Goal: Information Seeking & Learning: Learn about a topic

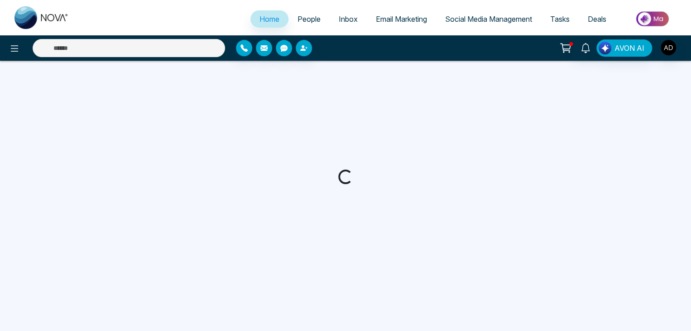
select select "*"
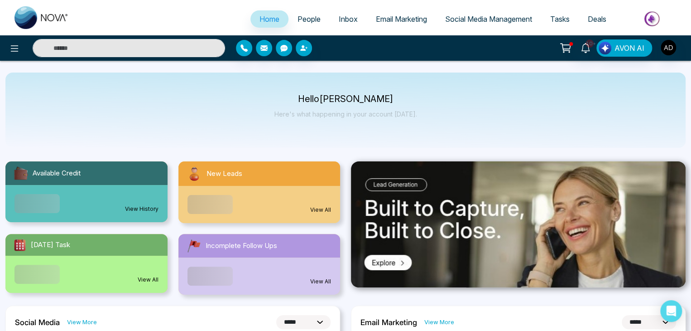
click at [298, 16] on span "People" at bounding box center [309, 19] width 23 height 9
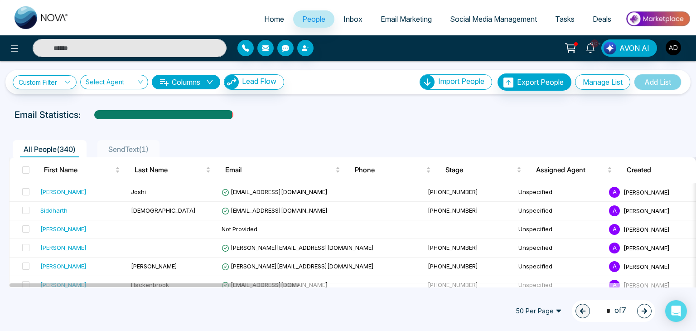
click at [677, 49] on img "button" at bounding box center [673, 47] width 15 height 15
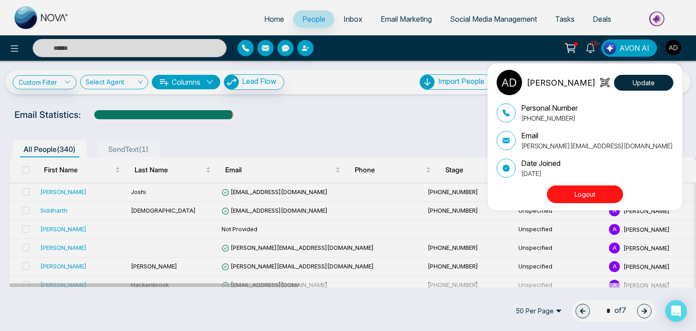
click at [548, 149] on p "adnan@mmnovatech.com" at bounding box center [597, 146] width 152 height 10
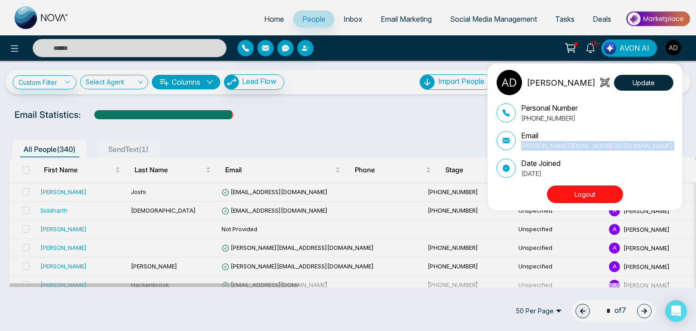
click at [548, 149] on p "adnan@mmnovatech.com" at bounding box center [597, 146] width 152 height 10
click at [406, 133] on div "Adnan Update Personal Number +919616174444 Email adnan@mmnovatech.com Date Join…" at bounding box center [348, 165] width 696 height 331
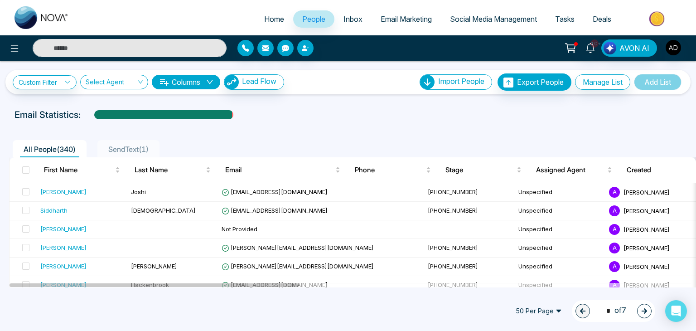
click at [186, 48] on input "text" at bounding box center [130, 48] width 194 height 18
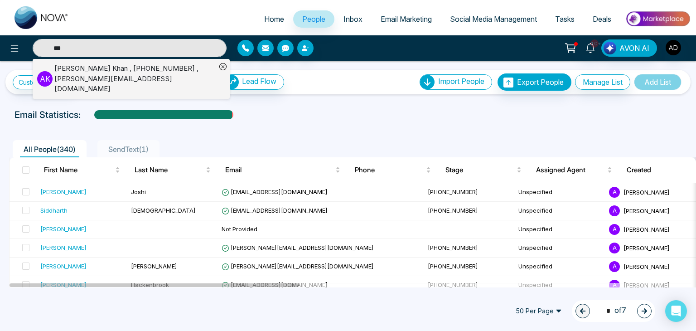
type input "***"
click at [138, 72] on div "Adnan Khan , +919616174444 , adnan@mmnovatech.com" at bounding box center [135, 78] width 162 height 31
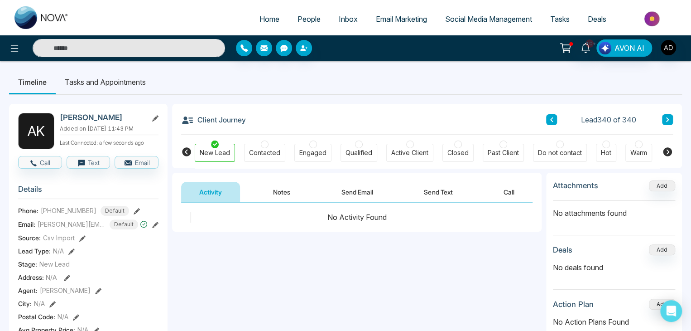
click at [132, 87] on li "Tasks and Appointments" at bounding box center [105, 82] width 99 height 24
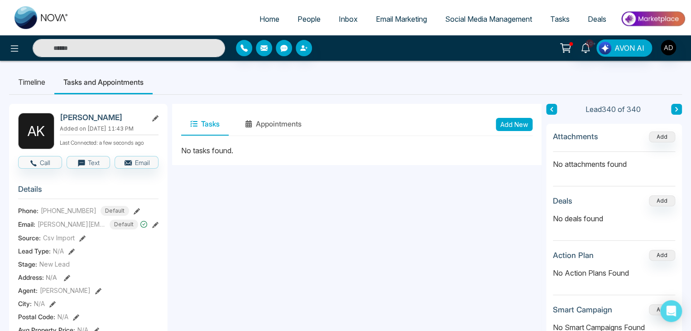
click at [33, 86] on li "Timeline" at bounding box center [31, 82] width 45 height 24
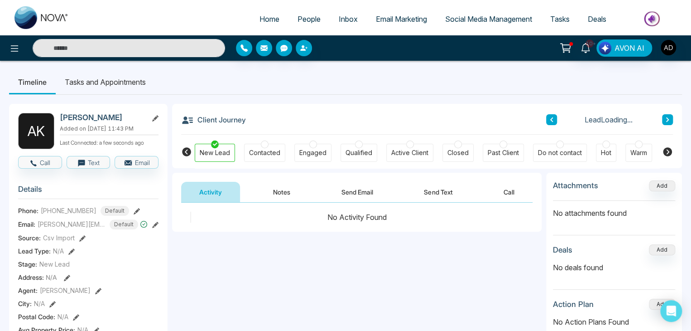
click at [305, 11] on link "People" at bounding box center [309, 18] width 41 height 17
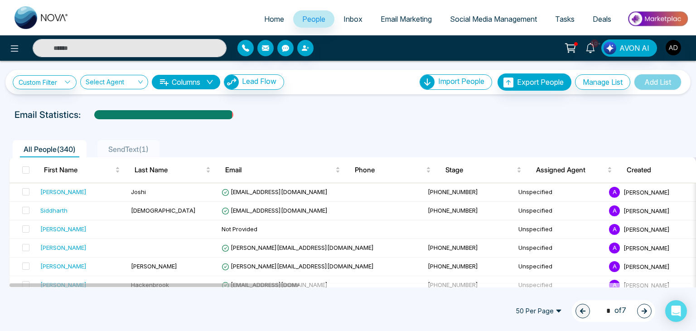
click at [154, 43] on input "text" at bounding box center [130, 48] width 194 height 18
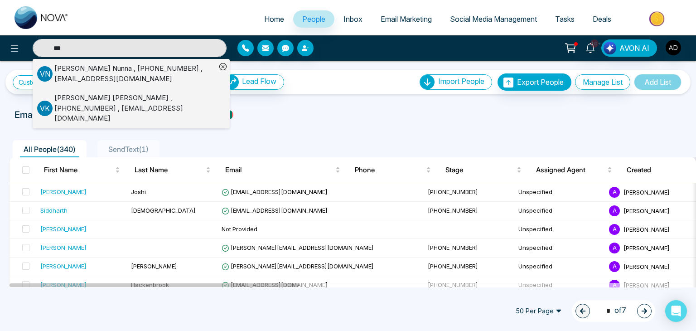
type input "***"
click at [256, 120] on div "Email Statistics:" at bounding box center [348, 115] width 667 height 14
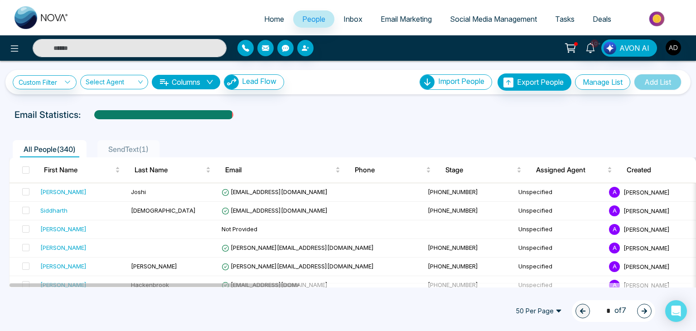
type input "***"
click at [145, 47] on input "***" at bounding box center [130, 48] width 194 height 18
type input "***"
click at [137, 49] on input "***" at bounding box center [130, 48] width 194 height 18
type input "***"
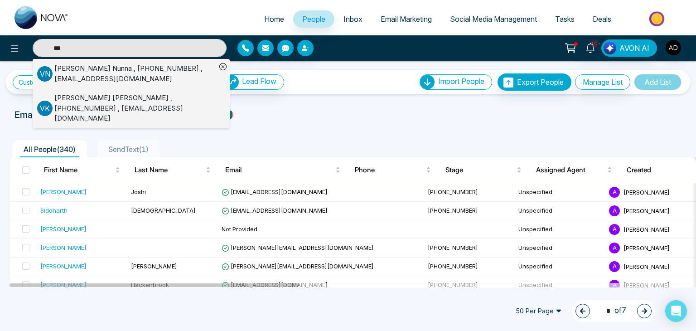
click at [341, 115] on div "Email Statistics:" at bounding box center [348, 115] width 667 height 14
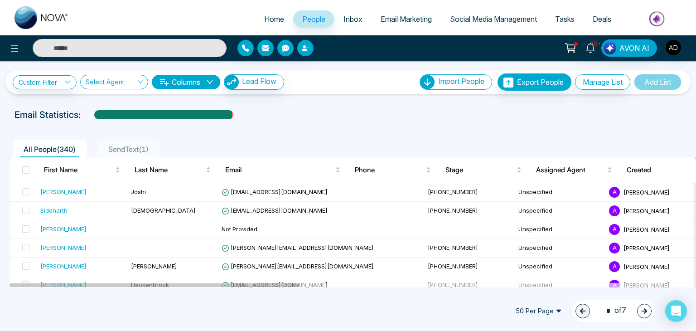
type input "***"
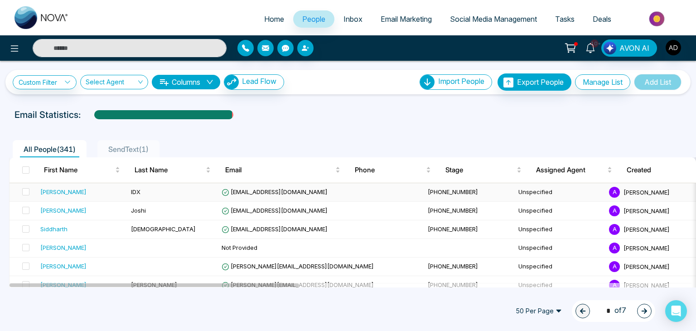
click at [293, 193] on span "[EMAIL_ADDRESS][DOMAIN_NAME]" at bounding box center [275, 191] width 106 height 7
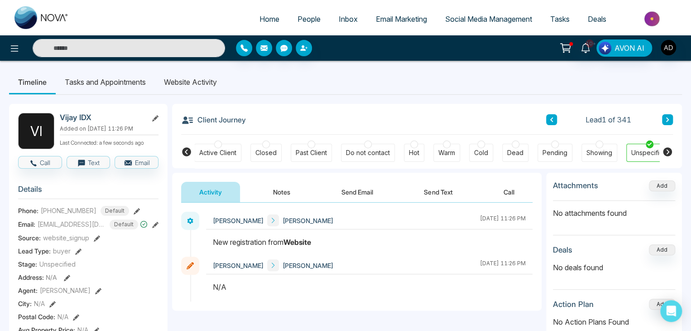
scroll to position [0, 202]
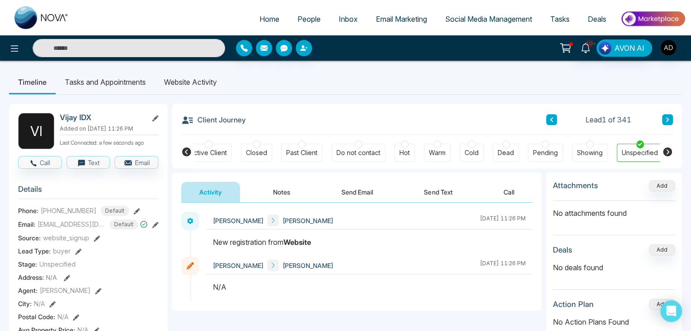
click at [473, 78] on ul "Timeline Tasks and Appointments Website Activity" at bounding box center [345, 82] width 673 height 24
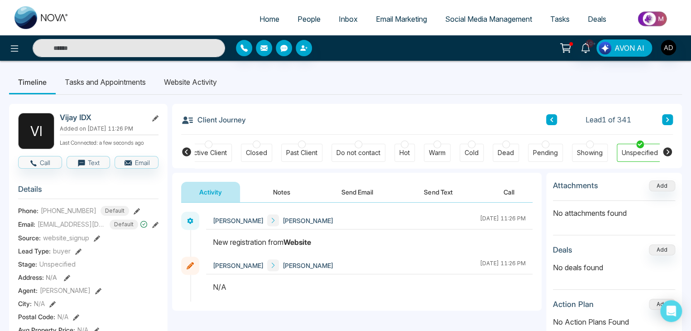
drag, startPoint x: 231, startPoint y: 286, endPoint x: 194, endPoint y: 295, distance: 37.6
click at [194, 295] on div "Adnan Vijay August 29 2025 | 11:26 PM" at bounding box center [357, 278] width 352 height 45
click at [254, 293] on div at bounding box center [369, 291] width 327 height 20
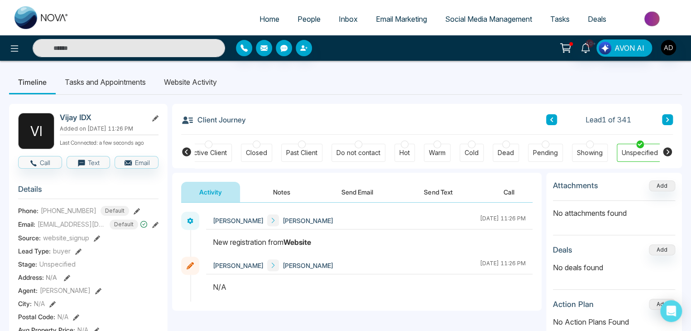
click at [226, 301] on div at bounding box center [369, 291] width 327 height 20
click at [513, 262] on div "[DATE] 11:26 PM" at bounding box center [503, 265] width 46 height 12
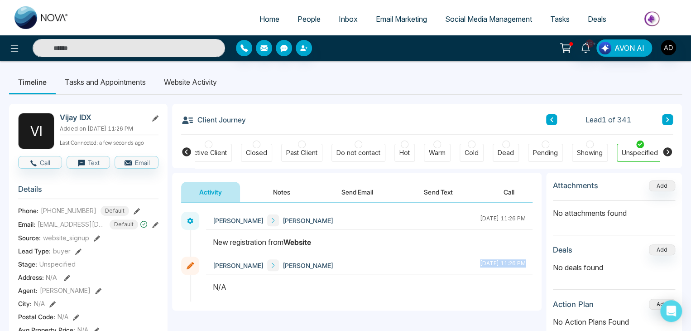
click at [513, 262] on div "[DATE] 11:26 PM" at bounding box center [503, 265] width 46 height 12
click at [218, 290] on div "N/A" at bounding box center [369, 286] width 313 height 11
click at [236, 245] on div "New registration from Website" at bounding box center [369, 242] width 313 height 11
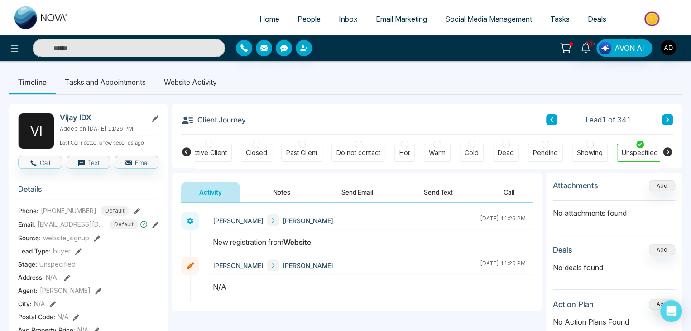
click at [236, 245] on div "New registration from Website" at bounding box center [369, 242] width 313 height 11
click at [192, 80] on li "Website Activity" at bounding box center [190, 82] width 71 height 24
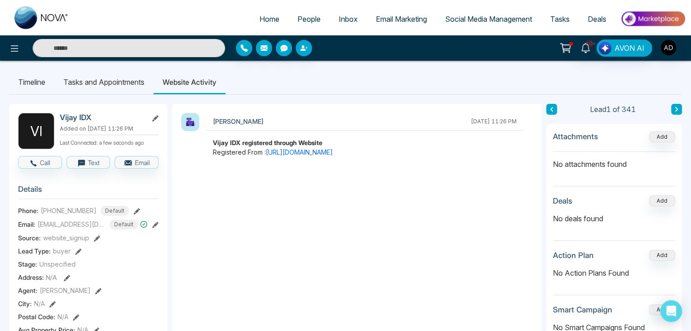
drag, startPoint x: 213, startPoint y: 142, endPoint x: 324, endPoint y: 143, distance: 111.0
click at [324, 143] on div "Vijay IDX registered through Website" at bounding box center [365, 143] width 304 height 10
click at [333, 155] on link "[URL][DOMAIN_NAME]" at bounding box center [299, 152] width 67 height 8
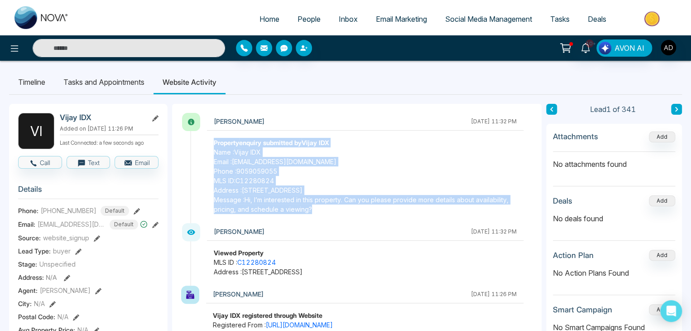
drag, startPoint x: 213, startPoint y: 139, endPoint x: 339, endPoint y: 213, distance: 145.9
click at [339, 213] on div "Property enquiry submitted by Vijay IDX Name : Vijay IDX Email : vijay+idx@mmno…" at bounding box center [365, 176] width 317 height 76
click at [343, 169] on span "Phone : 9059059055" at bounding box center [365, 171] width 303 height 10
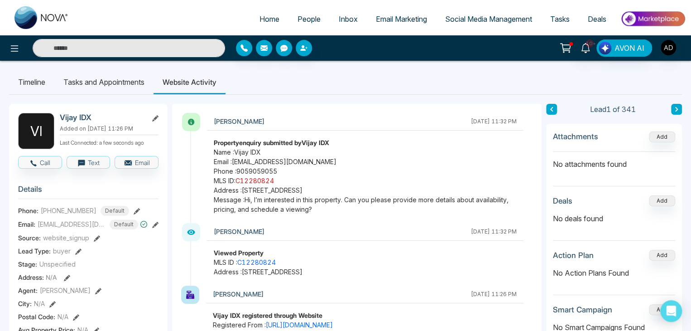
click at [261, 179] on link "C12280824" at bounding box center [255, 181] width 39 height 8
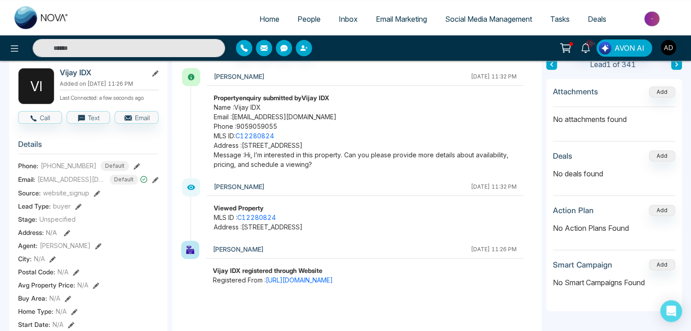
scroll to position [45, 0]
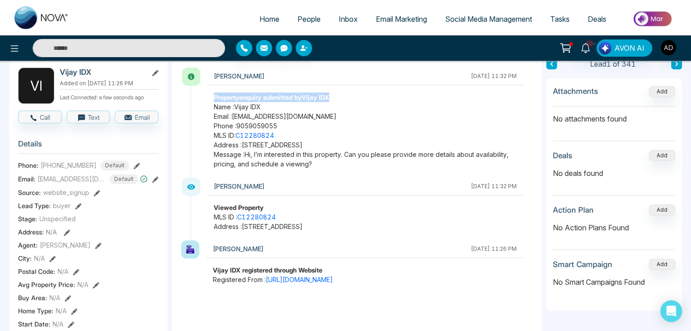
drag, startPoint x: 210, startPoint y: 95, endPoint x: 349, endPoint y: 95, distance: 139.1
click at [349, 95] on div "Property enquiry submitted by Vijay IDX Name : Vijay IDX Email : vijay+idx@mmno…" at bounding box center [365, 130] width 317 height 76
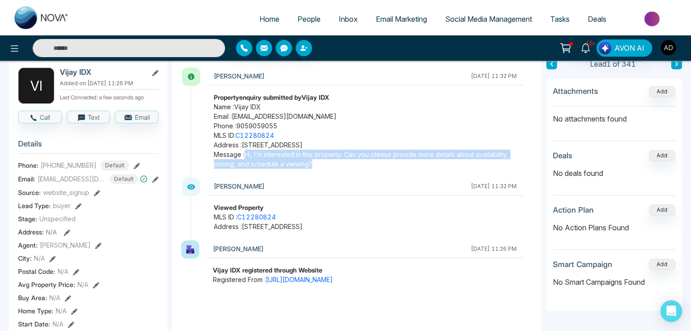
drag, startPoint x: 247, startPoint y: 153, endPoint x: 311, endPoint y: 166, distance: 65.7
click at [311, 166] on span "Message : Hi, I’m interested in this property. Can you please provide more deta…" at bounding box center [365, 159] width 303 height 19
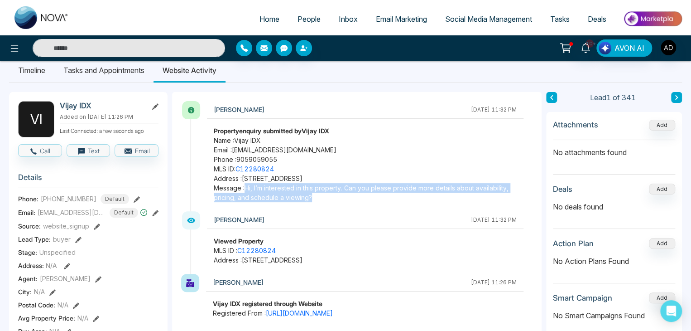
scroll to position [0, 0]
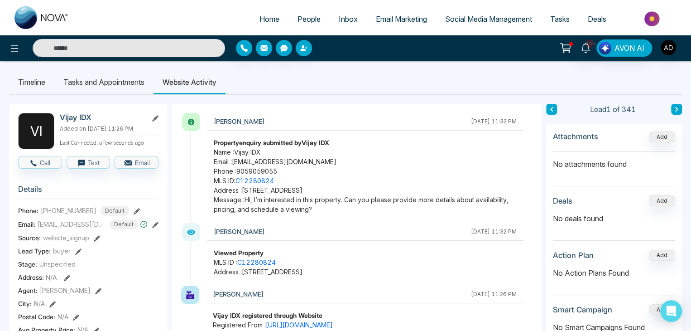
click at [402, 121] on div "[PERSON_NAME]" at bounding box center [340, 122] width 253 height 12
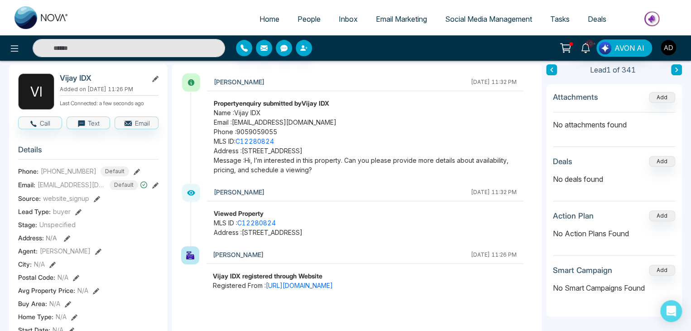
scroll to position [42, 0]
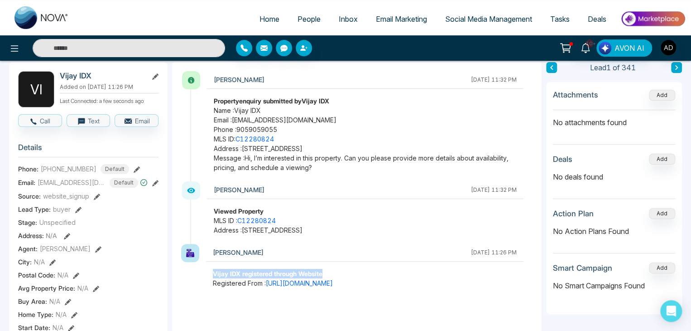
drag, startPoint x: 210, startPoint y: 271, endPoint x: 334, endPoint y: 274, distance: 123.7
click at [334, 274] on div "Vijay IDX registered through Website Registered From : https://reestate.ca/toro…" at bounding box center [365, 278] width 318 height 19
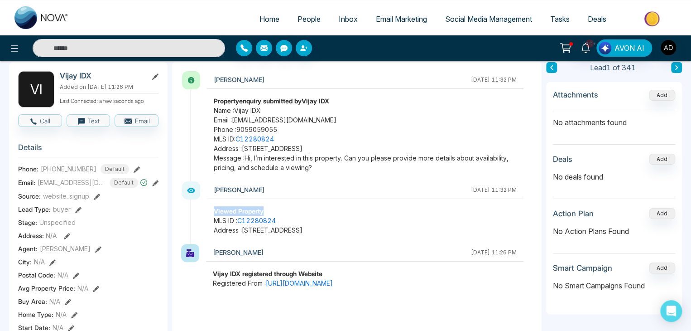
drag, startPoint x: 212, startPoint y: 208, endPoint x: 276, endPoint y: 207, distance: 64.4
click at [276, 207] on div "Viewed Property MLS ID : C12280824 Address : 11 Wellesley Street W 1607, Toront…" at bounding box center [365, 220] width 317 height 29
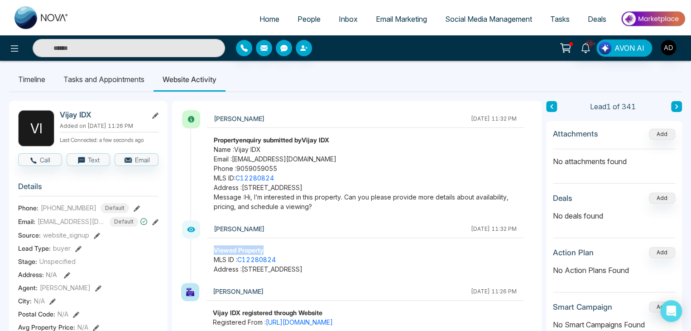
scroll to position [0, 0]
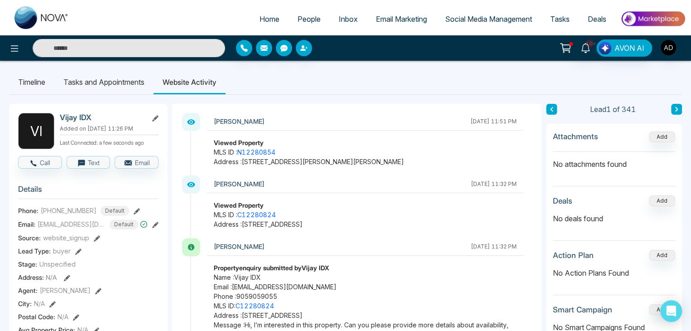
click at [294, 163] on p "Address : [STREET_ADDRESS][PERSON_NAME][PERSON_NAME]" at bounding box center [365, 162] width 303 height 10
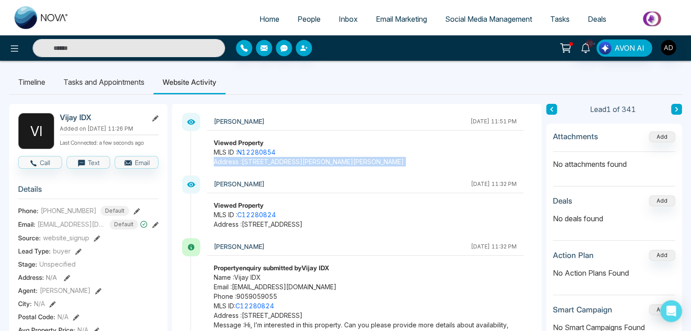
click at [294, 163] on p "Address : [STREET_ADDRESS][PERSON_NAME][PERSON_NAME]" at bounding box center [365, 162] width 303 height 10
click at [257, 151] on link "N12280854" at bounding box center [256, 152] width 38 height 8
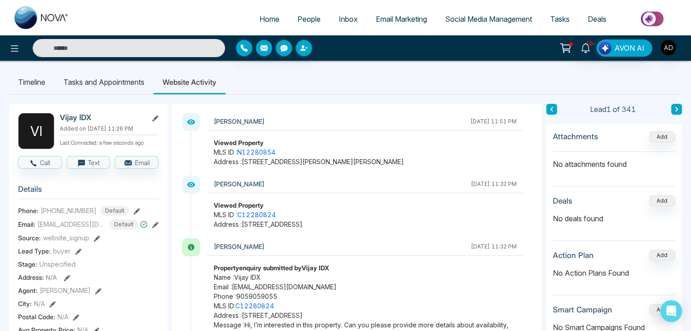
click at [399, 149] on span "MLS ID : N12280854" at bounding box center [365, 152] width 303 height 10
drag, startPoint x: 191, startPoint y: 246, endPoint x: 189, endPoint y: 187, distance: 59.4
click at [189, 187] on icon at bounding box center [191, 184] width 9 height 9
click at [189, 188] on icon at bounding box center [191, 184] width 9 height 9
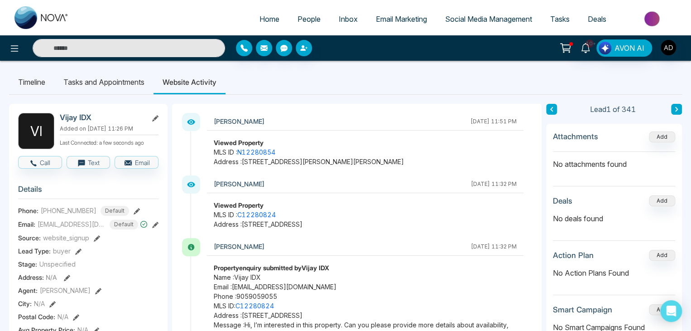
click at [193, 250] on icon at bounding box center [191, 247] width 8 height 8
click at [190, 185] on icon at bounding box center [191, 184] width 9 height 9
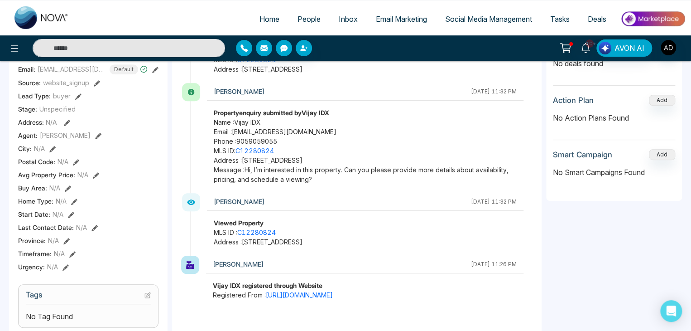
scroll to position [155, 0]
click at [192, 264] on icon at bounding box center [190, 264] width 8 height 8
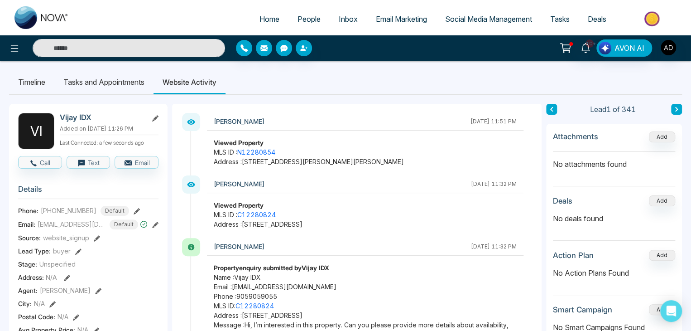
click at [305, 122] on div "[PERSON_NAME]" at bounding box center [340, 122] width 252 height 12
click at [440, 93] on ul "Timeline Tasks and Appointments Website Activity" at bounding box center [345, 82] width 673 height 24
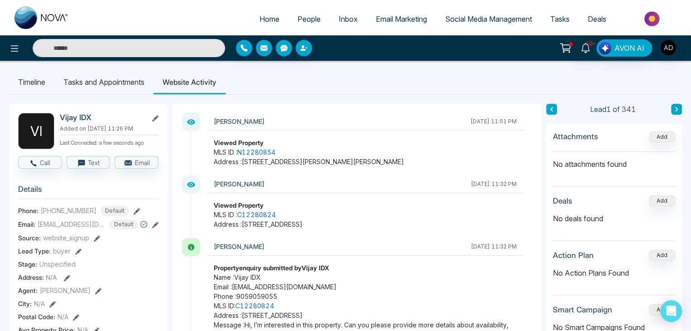
click at [399, 124] on div "[PERSON_NAME]" at bounding box center [340, 122] width 252 height 12
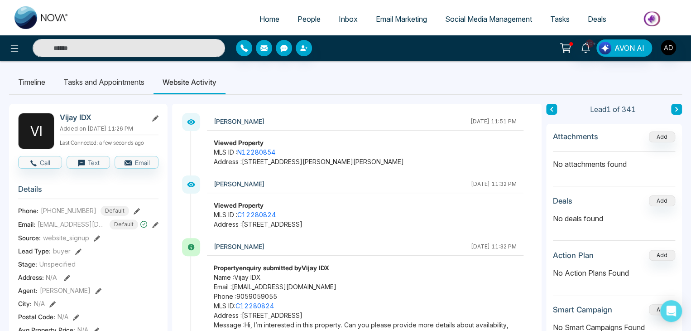
click at [660, 16] on img at bounding box center [653, 19] width 66 height 20
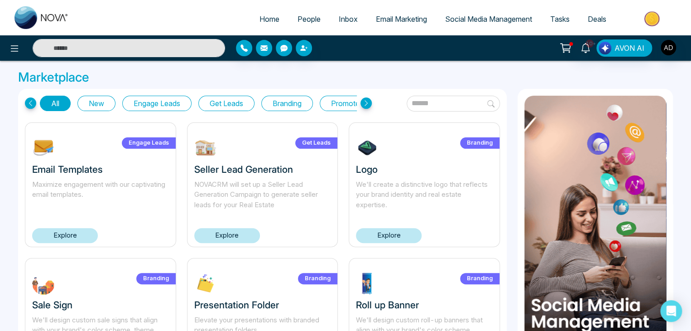
click at [386, 234] on link "Explore" at bounding box center [389, 235] width 66 height 15
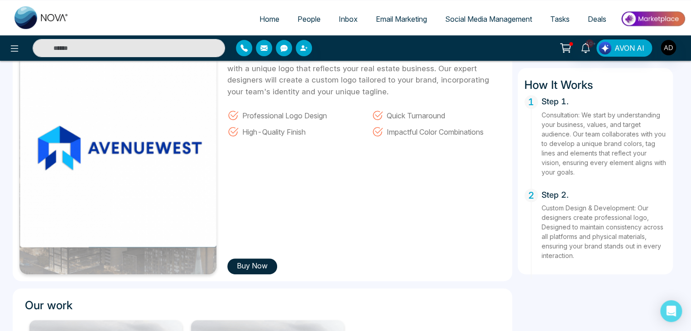
scroll to position [82, 0]
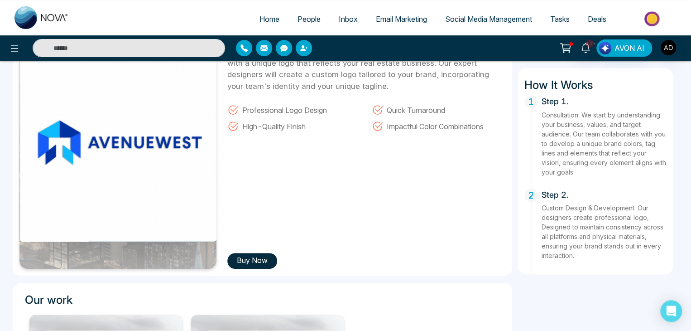
click at [259, 259] on button "Buy Now" at bounding box center [252, 261] width 50 height 16
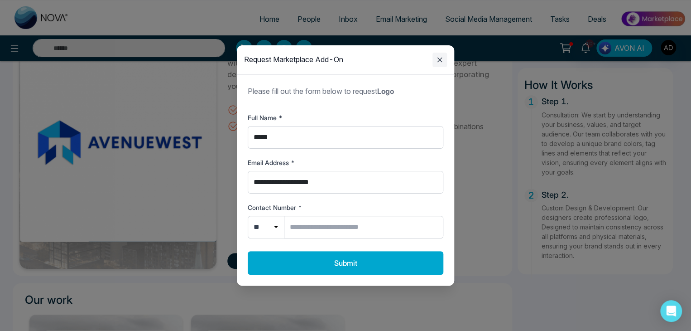
click at [439, 56] on icon "Close modal" at bounding box center [440, 59] width 11 height 11
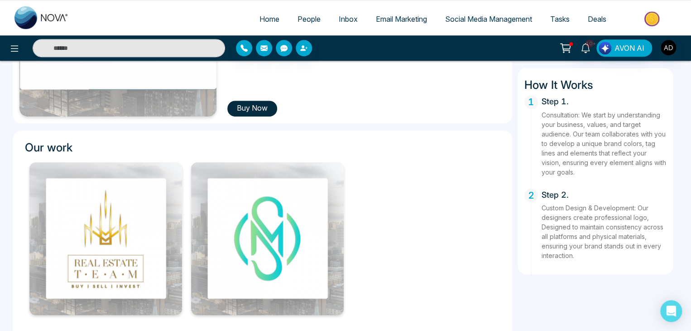
scroll to position [0, 0]
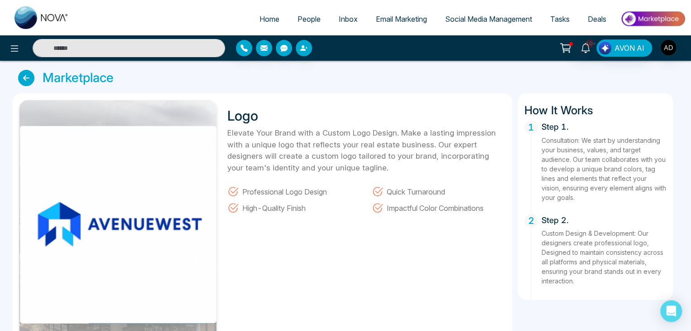
click at [31, 72] on icon at bounding box center [26, 78] width 16 height 16
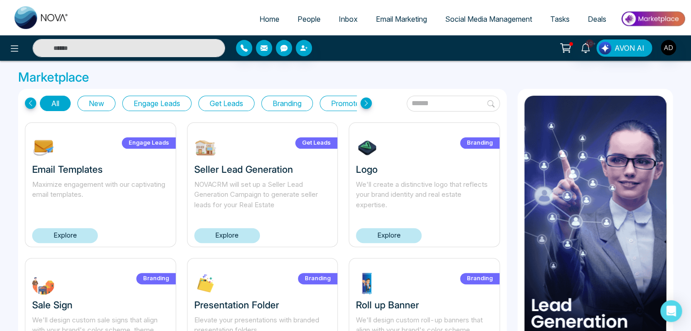
click at [310, 13] on link "People" at bounding box center [309, 18] width 41 height 17
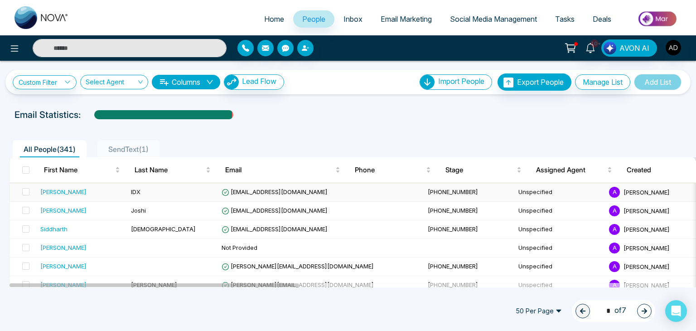
click at [256, 187] on td "[EMAIL_ADDRESS][DOMAIN_NAME]" at bounding box center [321, 192] width 206 height 19
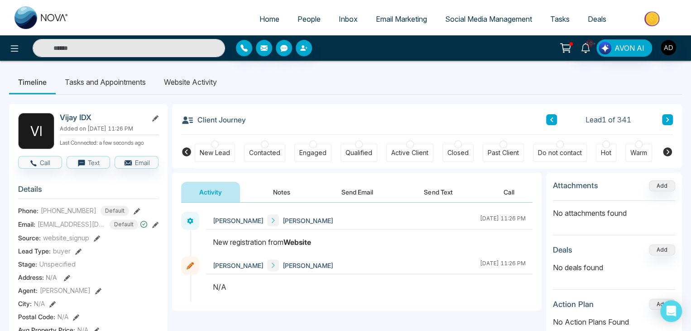
click at [214, 86] on li "Website Activity" at bounding box center [190, 82] width 71 height 24
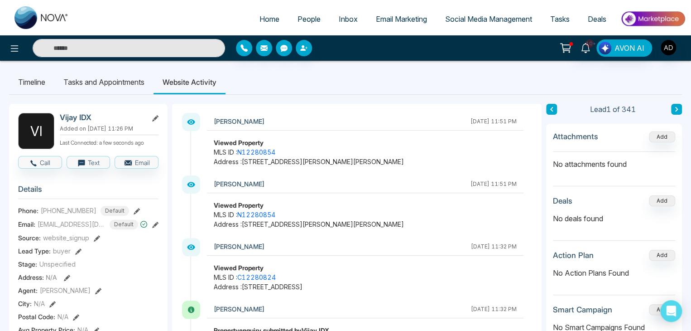
click at [471, 123] on div "[DATE] 11:51 PM" at bounding box center [494, 121] width 46 height 8
click at [502, 118] on div "[DATE] 11:51 PM" at bounding box center [494, 121] width 46 height 8
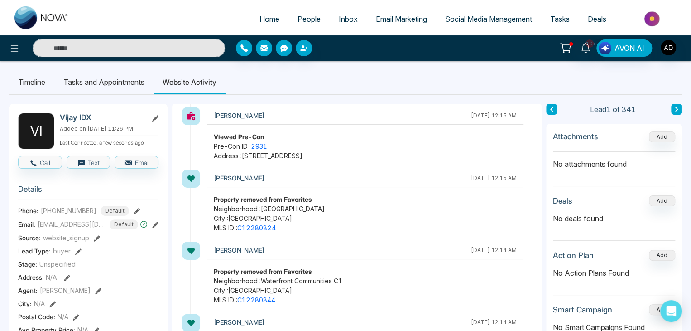
scroll to position [64, 0]
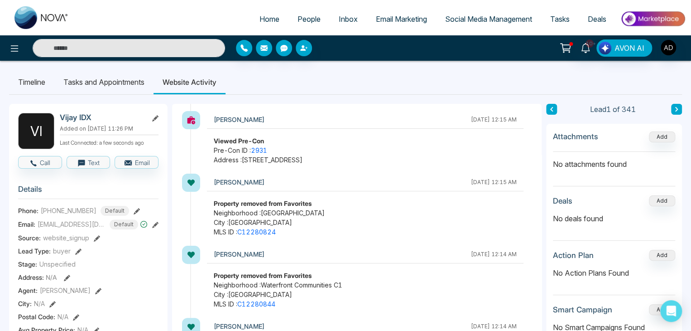
click at [279, 201] on strong "Property removed from Favorites" at bounding box center [263, 203] width 98 height 8
click at [271, 272] on strong "Property removed from Favorites" at bounding box center [263, 275] width 98 height 8
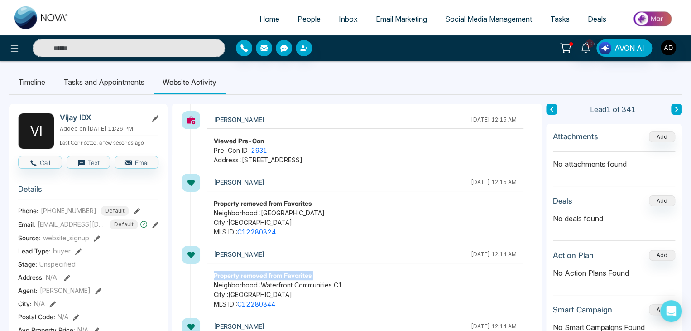
click at [271, 272] on strong "Property removed from Favorites" at bounding box center [263, 275] width 98 height 8
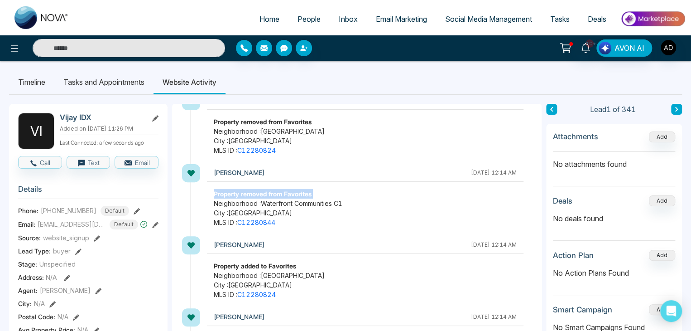
scroll to position [158, 0]
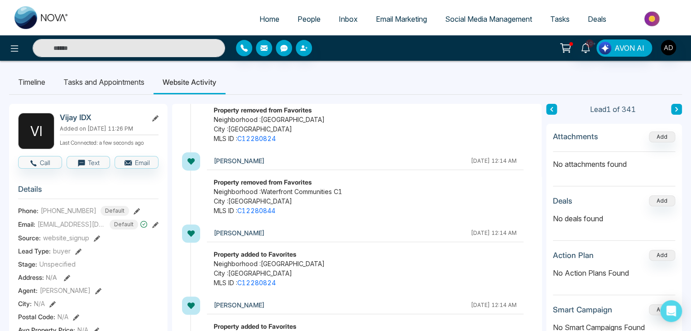
click at [276, 259] on span "Neighborhood : Bay Street Corridor" at bounding box center [365, 264] width 303 height 10
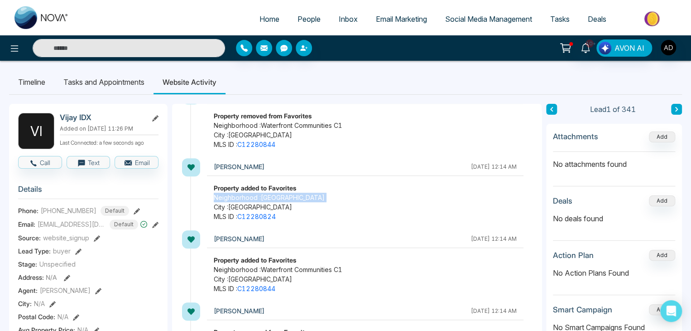
scroll to position [225, 0]
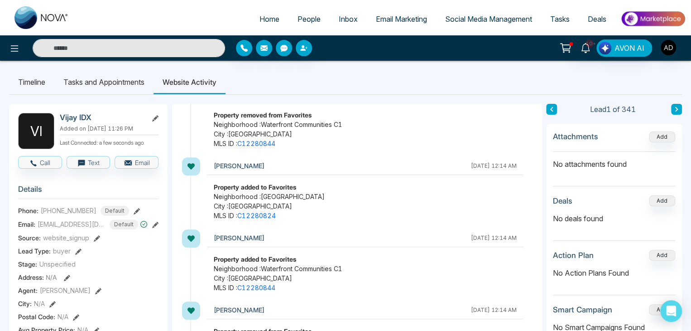
click at [281, 256] on strong "Property added to Favorites" at bounding box center [255, 259] width 82 height 8
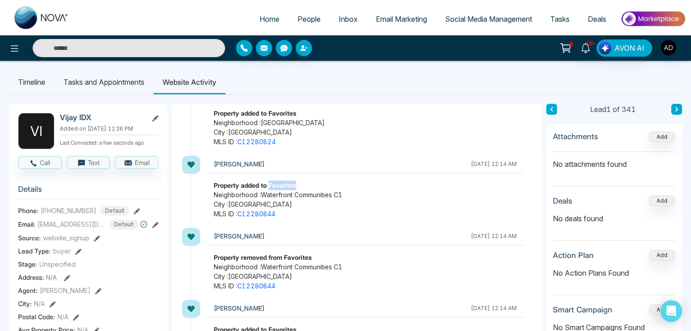
scroll to position [299, 0]
click at [281, 256] on strong "Property removed from Favorites" at bounding box center [263, 257] width 98 height 8
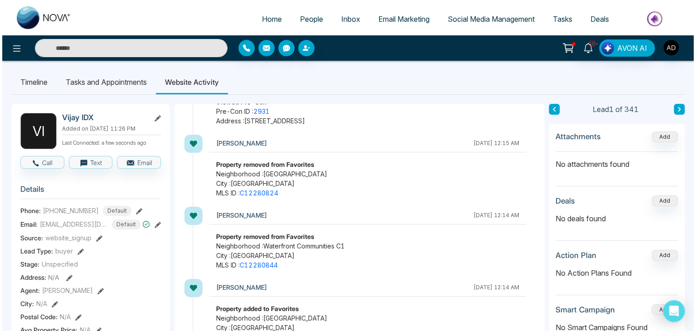
scroll to position [0, 0]
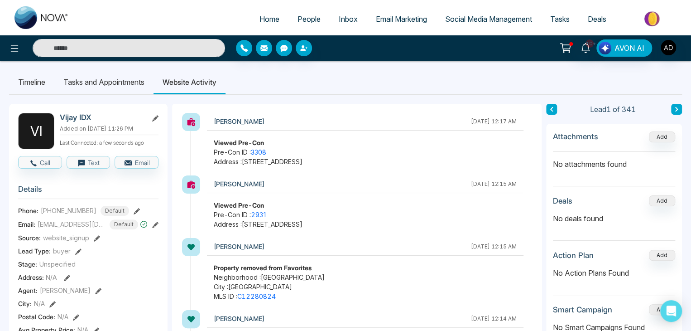
click at [259, 266] on strong "Property removed from Favorites" at bounding box center [263, 268] width 98 height 8
click at [227, 204] on strong "Viewed Pre-Con" at bounding box center [239, 205] width 50 height 8
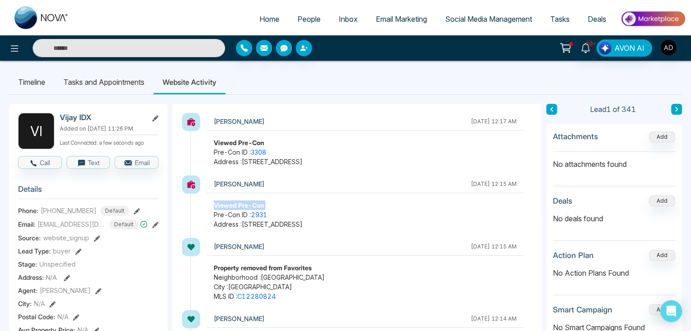
click at [227, 204] on strong "Viewed Pre-Con" at bounding box center [239, 205] width 50 height 8
click at [22, 46] on button at bounding box center [14, 48] width 18 height 18
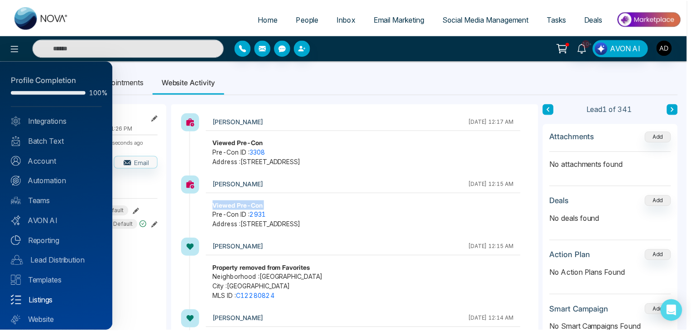
scroll to position [25, 0]
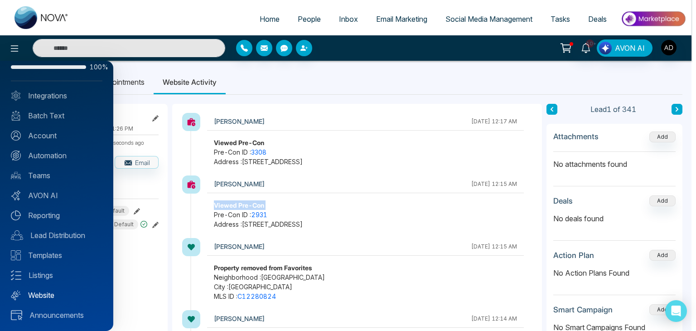
click at [40, 291] on link "Website" at bounding box center [57, 295] width 92 height 11
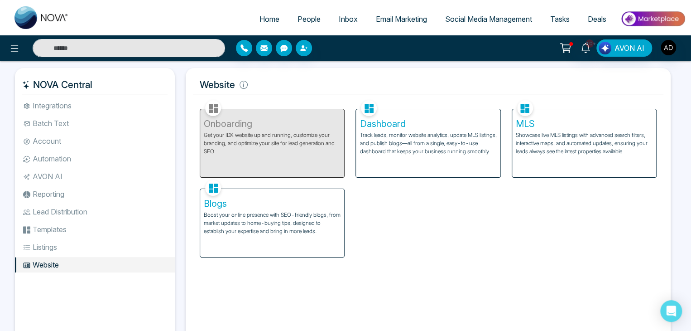
click at [430, 151] on p "Track leads, monitor website analytics, update MLS listings, and publish blogs—…" at bounding box center [428, 143] width 137 height 24
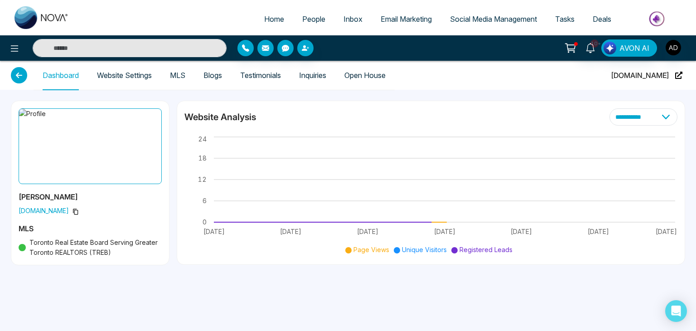
click at [310, 76] on link "Inquiries" at bounding box center [312, 76] width 27 height 8
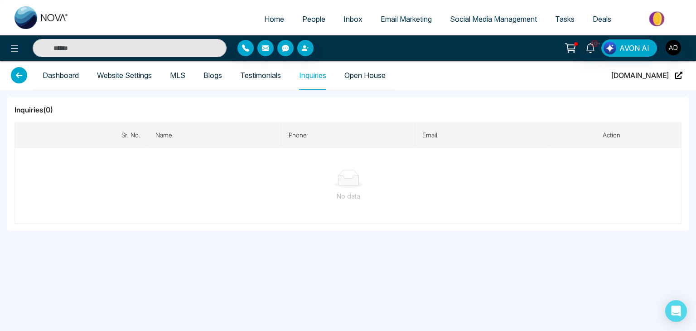
click at [301, 193] on div "No data" at bounding box center [348, 196] width 653 height 10
click at [266, 79] on link "Testimonials" at bounding box center [260, 76] width 41 height 8
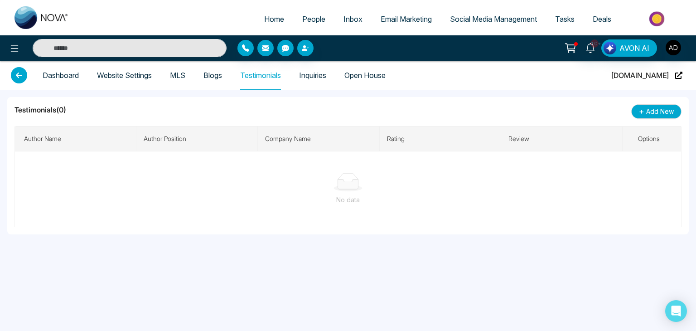
click at [305, 77] on link "Inquiries" at bounding box center [312, 76] width 27 height 8
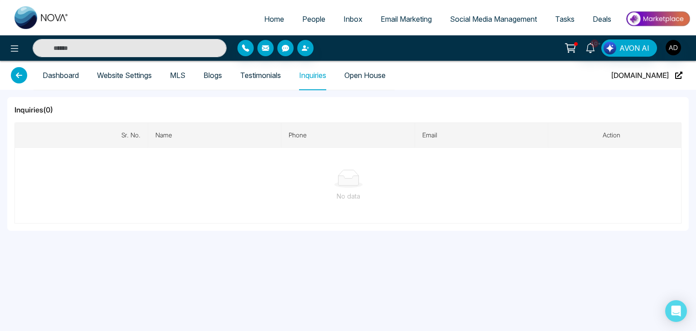
click at [293, 107] on h5 "Inquiries( 0 )" at bounding box center [348, 109] width 667 height 11
click at [211, 73] on link "Blogs" at bounding box center [212, 76] width 19 height 8
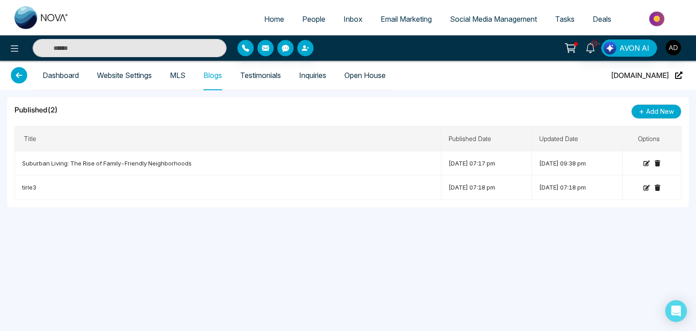
click at [185, 73] on link "MLS" at bounding box center [177, 76] width 15 height 8
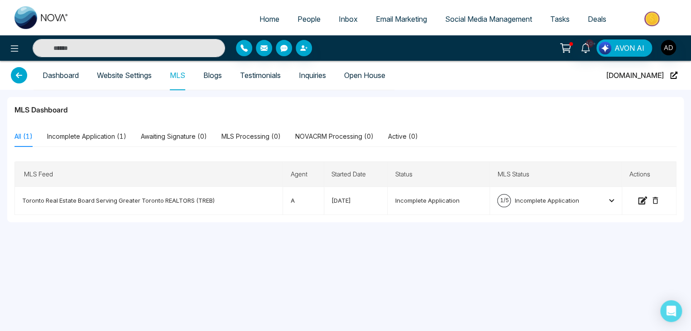
click at [218, 72] on link "Blogs" at bounding box center [212, 76] width 19 height 8
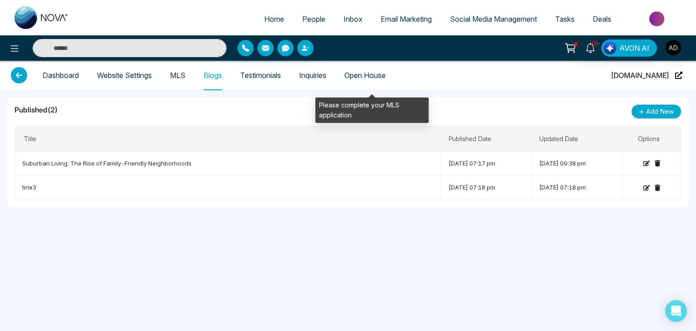
click at [381, 78] on span "Open House" at bounding box center [364, 75] width 41 height 29
click at [380, 76] on span "Open House" at bounding box center [364, 75] width 41 height 29
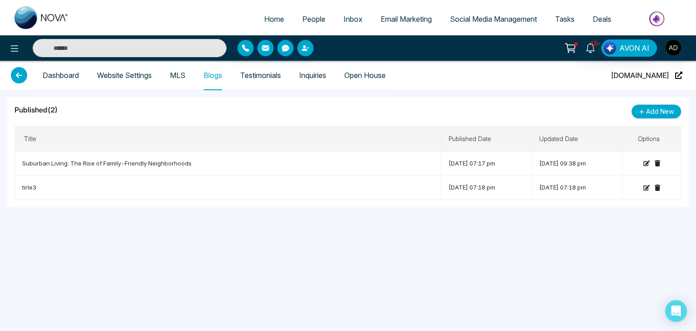
click at [254, 78] on link "Testimonials" at bounding box center [260, 76] width 41 height 8
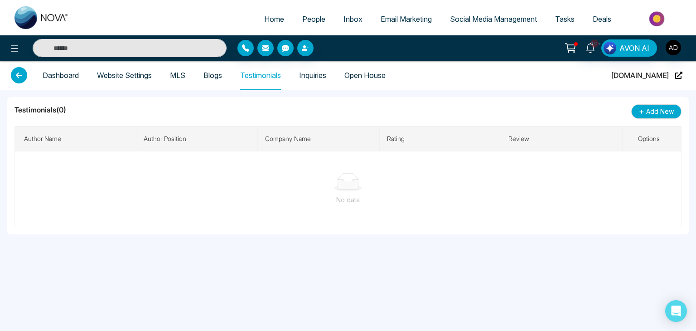
click at [426, 169] on td "No data" at bounding box center [348, 189] width 667 height 76
click at [671, 109] on span "Add New" at bounding box center [660, 111] width 28 height 10
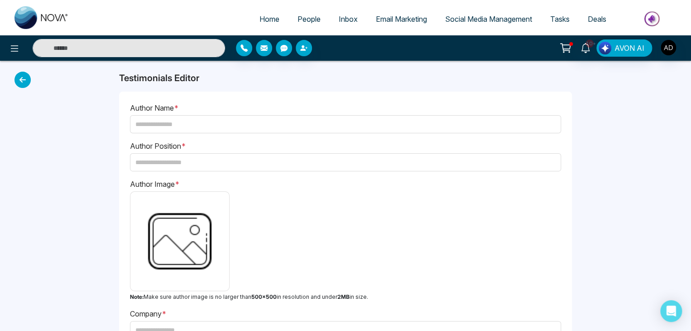
scroll to position [3, 0]
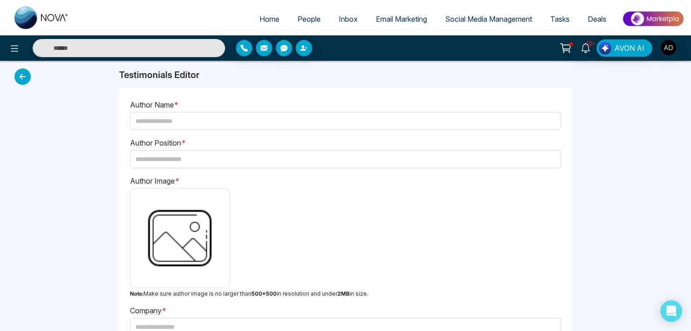
click at [24, 72] on icon at bounding box center [23, 76] width 16 height 16
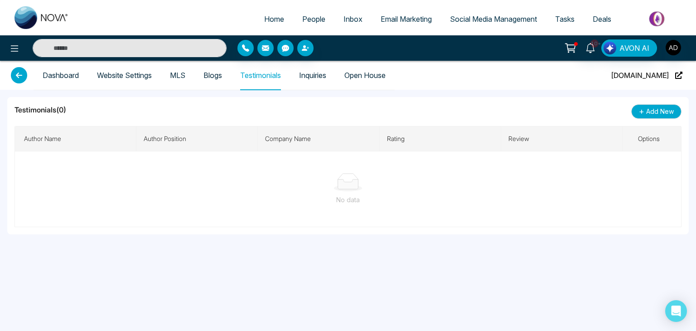
click at [140, 75] on link "Website Settings" at bounding box center [124, 76] width 55 height 8
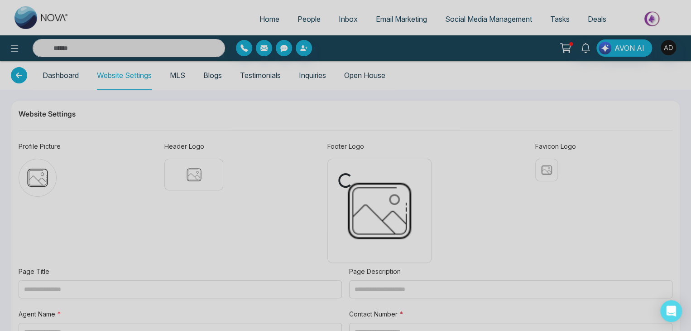
type input "**********"
type textarea "**********"
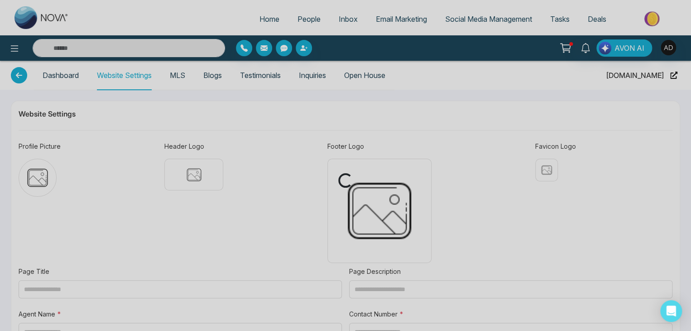
type input "**********"
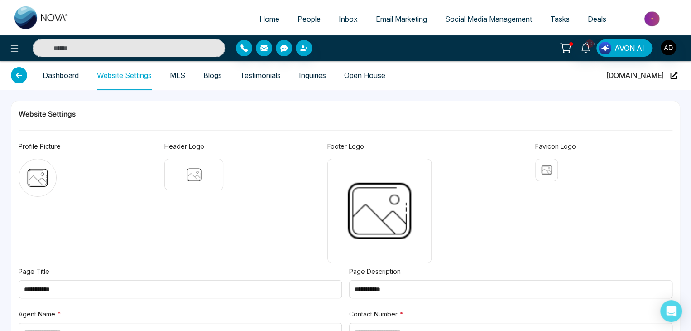
click at [267, 104] on div "**********" at bounding box center [345, 285] width 669 height 369
click at [303, 79] on link "Inquiries" at bounding box center [312, 76] width 27 height 8
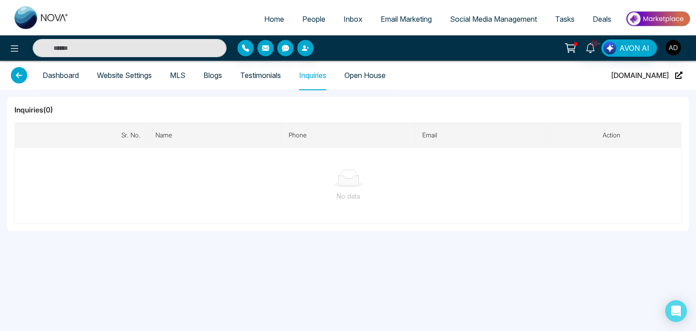
click at [277, 76] on link "Testimonials" at bounding box center [260, 76] width 41 height 8
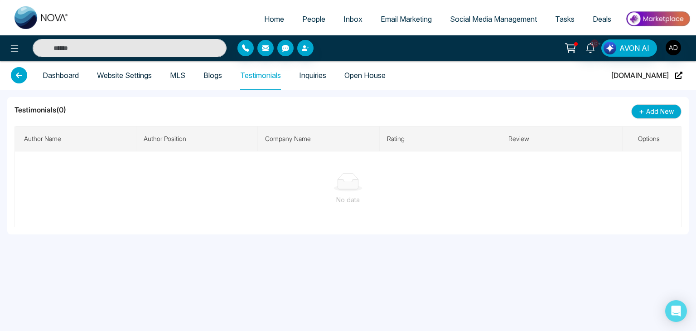
click at [218, 72] on link "Blogs" at bounding box center [212, 76] width 19 height 8
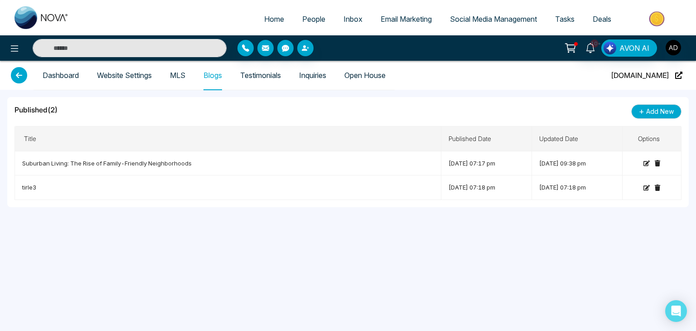
click at [185, 72] on link "MLS" at bounding box center [177, 76] width 15 height 8
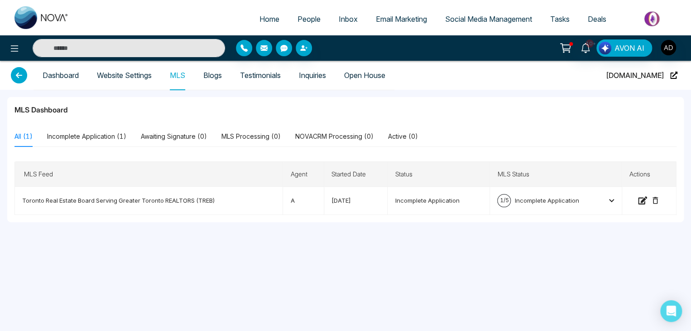
click at [129, 77] on link "Website Settings" at bounding box center [124, 76] width 55 height 8
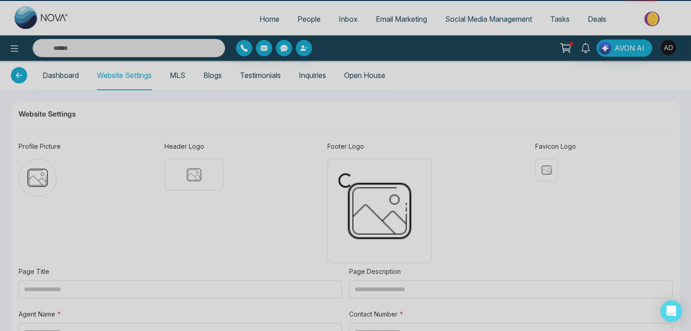
type input "**********"
type textarea "**********"
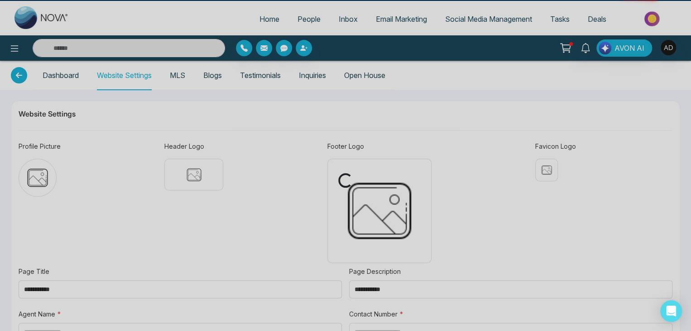
type textarea "**********"
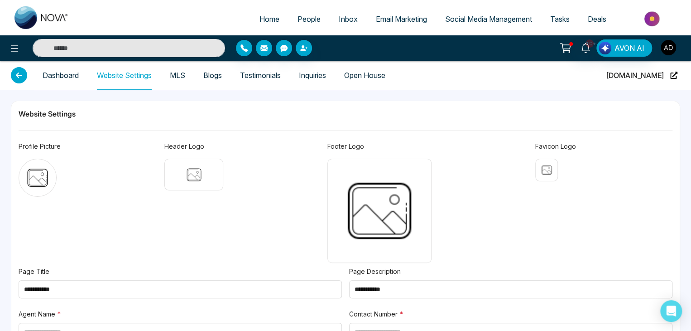
click at [670, 44] on img "button" at bounding box center [668, 47] width 15 height 15
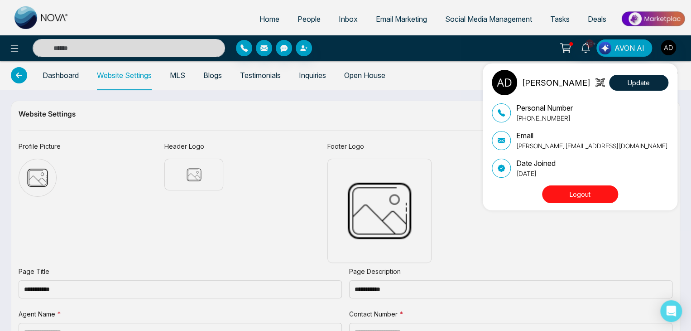
click at [561, 149] on p "adnan@mmnovatech.com" at bounding box center [593, 146] width 152 height 10
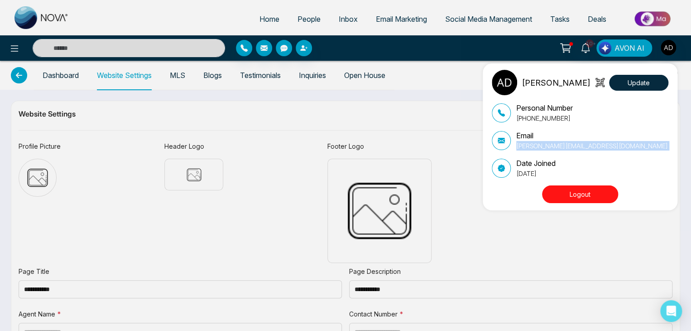
click at [561, 149] on p "adnan@mmnovatech.com" at bounding box center [593, 146] width 152 height 10
click at [550, 174] on p "February 18, 2025" at bounding box center [536, 174] width 39 height 10
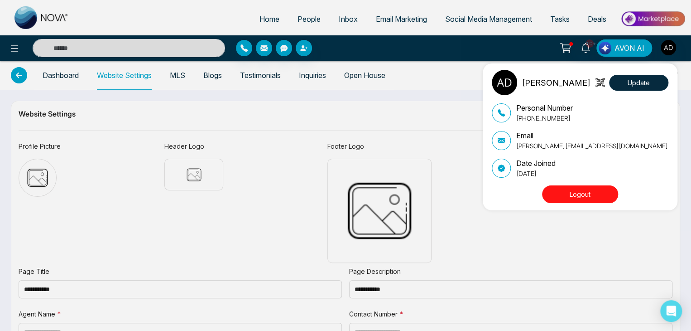
click at [550, 174] on p "February 18, 2025" at bounding box center [536, 174] width 39 height 10
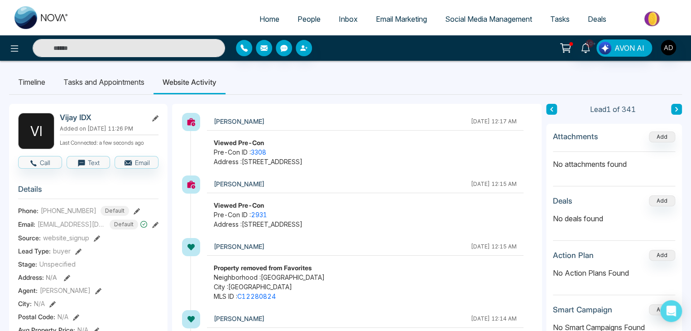
click at [116, 40] on input "text" at bounding box center [129, 48] width 193 height 18
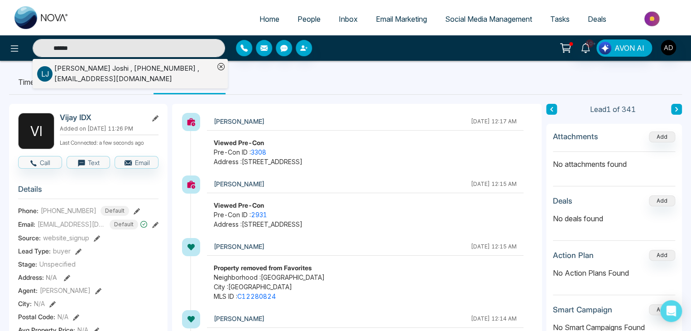
type input "******"
click at [102, 49] on input "******" at bounding box center [129, 48] width 193 height 18
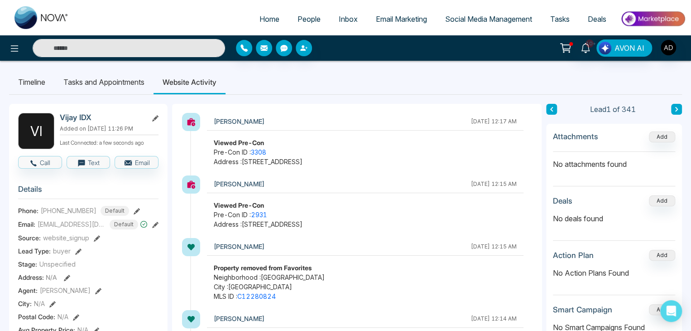
click at [102, 49] on input "text" at bounding box center [129, 48] width 193 height 18
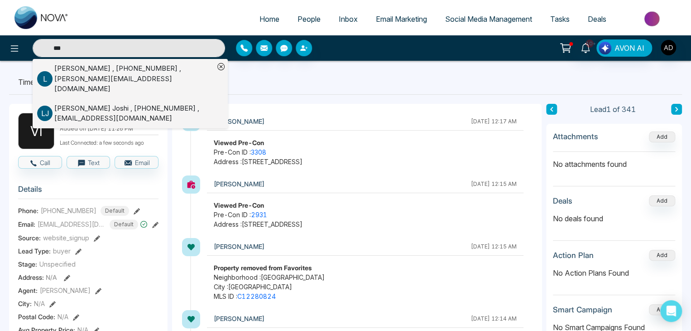
type input "***"
click at [59, 73] on div "[PERSON_NAME] , [PHONE_NUMBER] , [PERSON_NAME][EMAIL_ADDRESS][DOMAIN_NAME]" at bounding box center [134, 78] width 160 height 31
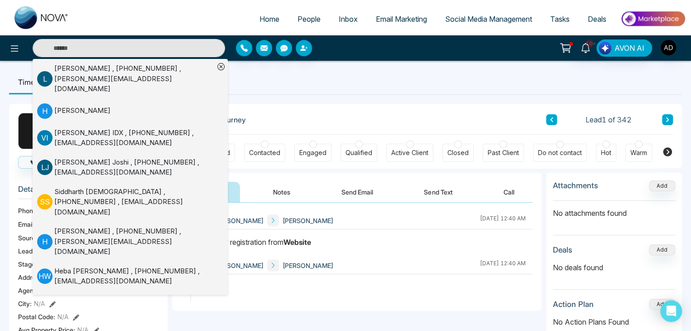
click at [199, 82] on div "[PERSON_NAME] , [PHONE_NUMBER] , [PERSON_NAME][EMAIL_ADDRESS][DOMAIN_NAME]" at bounding box center [134, 78] width 160 height 31
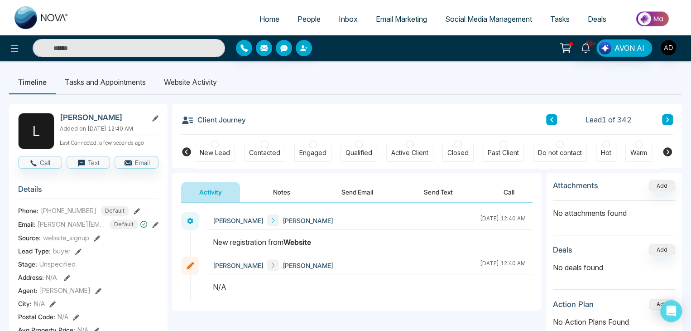
click at [199, 82] on li "Website Activity" at bounding box center [190, 82] width 71 height 24
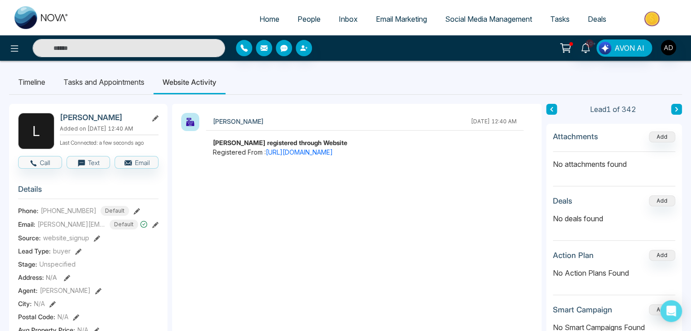
click at [497, 78] on ul "Timeline Tasks and Appointments Website Activity" at bounding box center [345, 82] width 673 height 24
click at [306, 17] on span "People" at bounding box center [309, 19] width 23 height 9
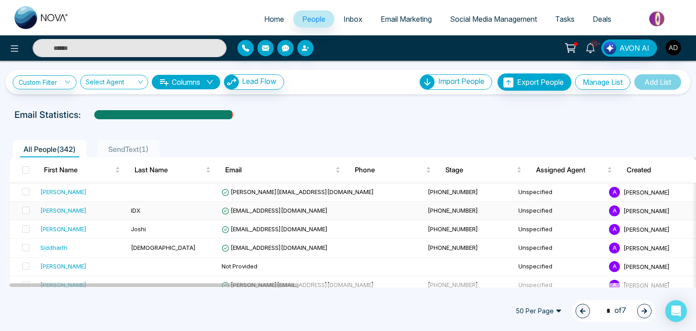
click at [307, 207] on span "[EMAIL_ADDRESS][DOMAIN_NAME]" at bounding box center [275, 210] width 106 height 7
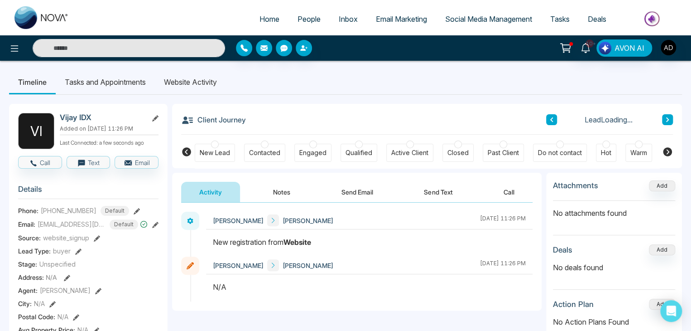
click at [190, 92] on li "Website Activity" at bounding box center [190, 82] width 71 height 24
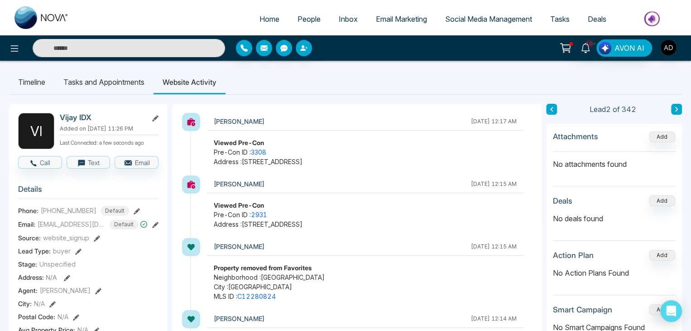
click at [164, 89] on li "Website Activity" at bounding box center [190, 82] width 72 height 24
click at [17, 84] on li "Timeline" at bounding box center [31, 82] width 45 height 24
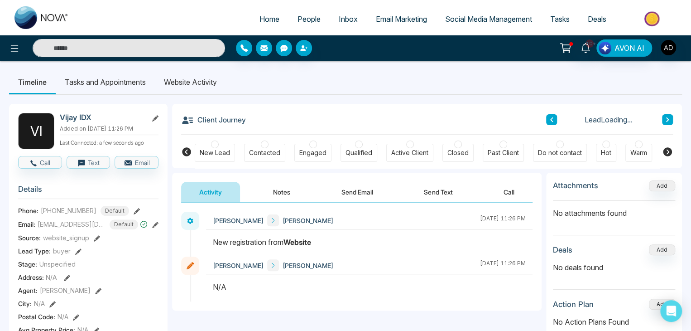
click at [85, 89] on li "Tasks and Appointments" at bounding box center [105, 82] width 99 height 24
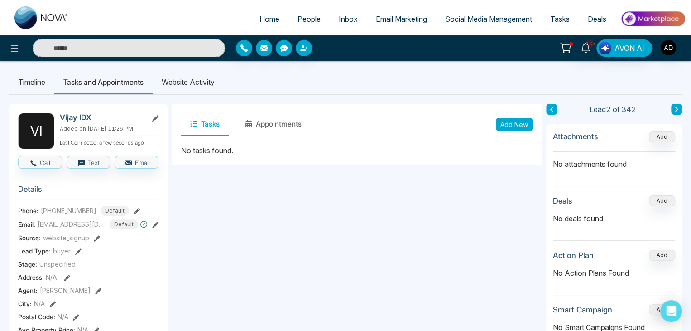
click at [203, 83] on li "Website Activity" at bounding box center [188, 82] width 71 height 24
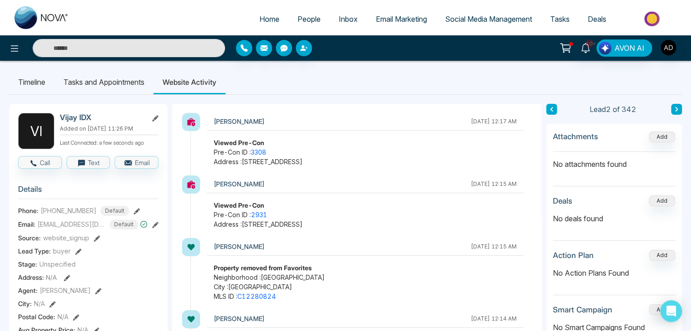
click at [307, 24] on link "People" at bounding box center [309, 18] width 41 height 17
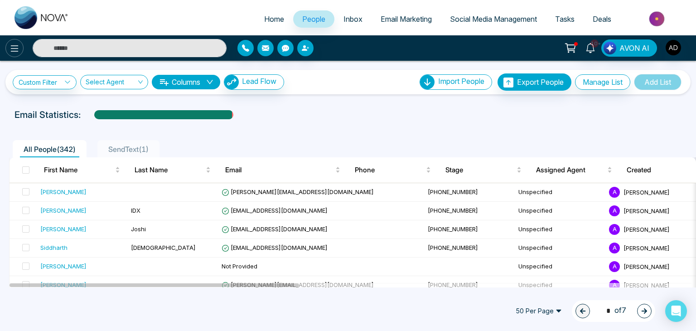
click at [15, 44] on icon at bounding box center [14, 48] width 11 height 11
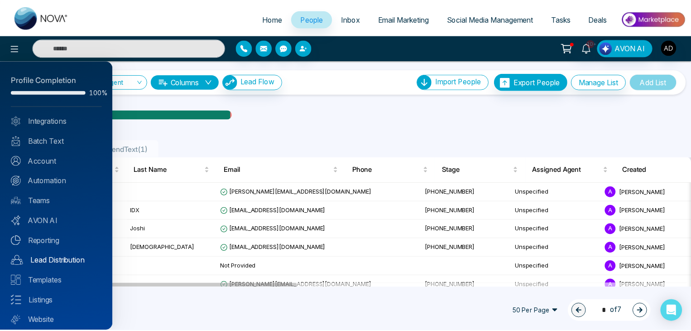
scroll to position [25, 0]
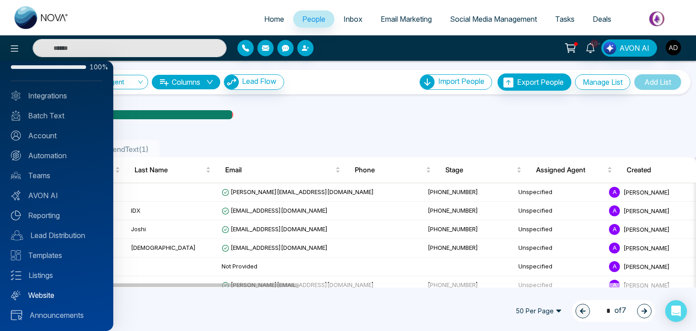
click at [36, 292] on link "Website" at bounding box center [57, 295] width 92 height 11
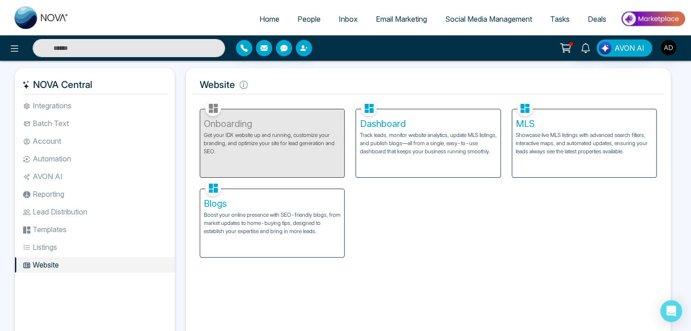
click at [263, 19] on span "Home" at bounding box center [270, 19] width 20 height 9
select select "*"
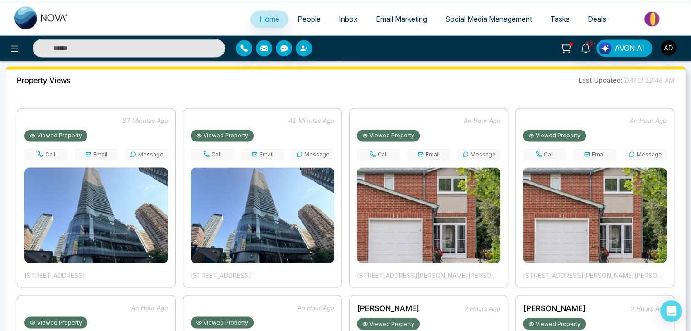
scroll to position [674, 0]
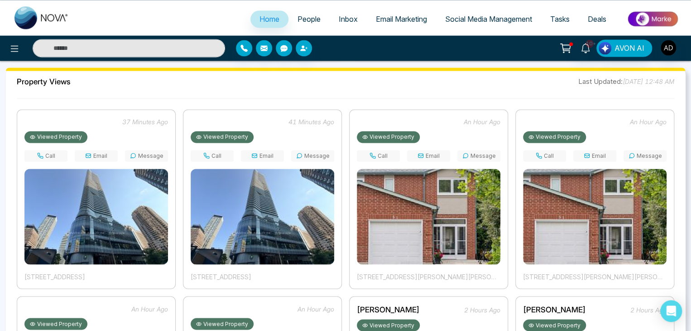
drag, startPoint x: 190, startPoint y: 276, endPoint x: 325, endPoint y: 269, distance: 135.2
click at [325, 269] on div "41 minutes ago Viewed Property Call Email Message [STREET_ADDRESS]" at bounding box center [262, 198] width 159 height 179
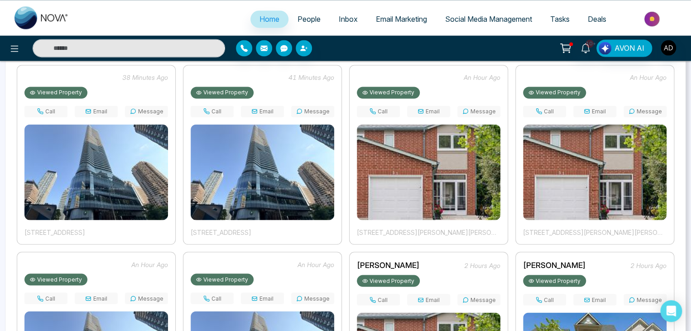
scroll to position [736, 0]
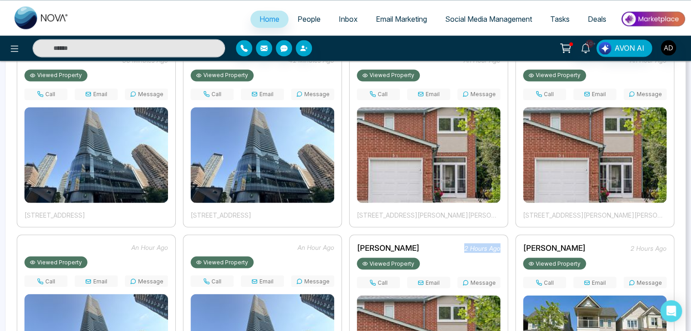
drag, startPoint x: 466, startPoint y: 247, endPoint x: 506, endPoint y: 236, distance: 41.8
click at [506, 236] on div "[PERSON_NAME] 2 hours ago Viewed Property Call Email Message [STREET_ADDRESS][P…" at bounding box center [428, 324] width 159 height 181
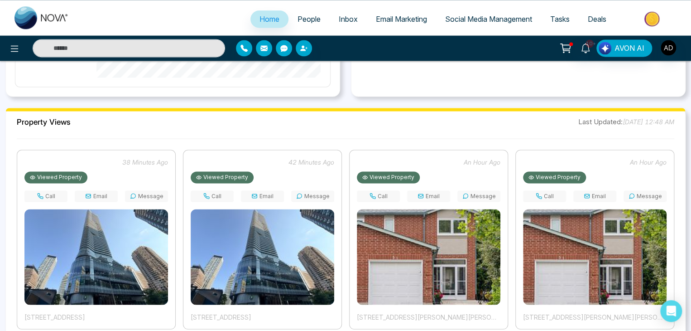
scroll to position [634, 0]
click at [386, 191] on button "Call" at bounding box center [378, 195] width 43 height 11
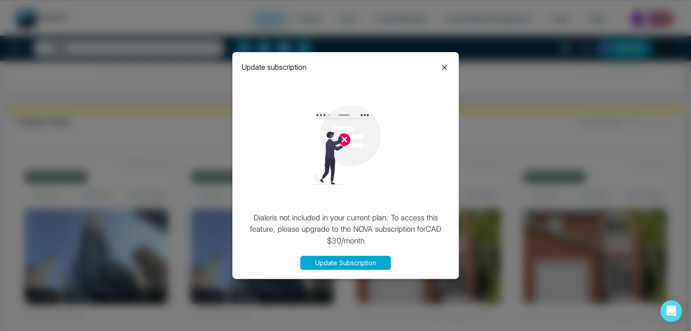
click at [445, 65] on icon at bounding box center [444, 67] width 11 height 11
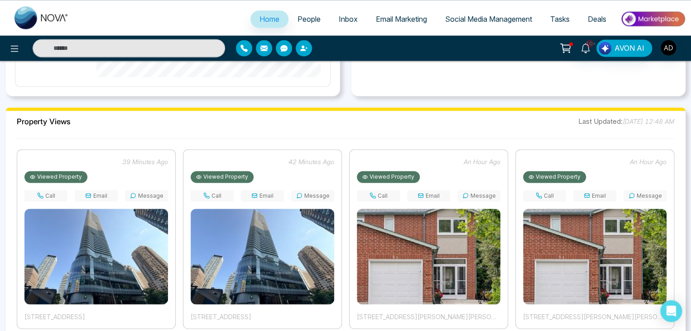
click at [425, 97] on div "**********" at bounding box center [345, 307] width 691 height 1582
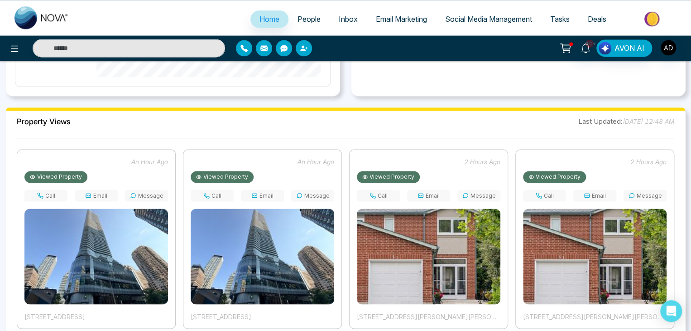
click at [464, 102] on div "**********" at bounding box center [345, 307] width 691 height 1582
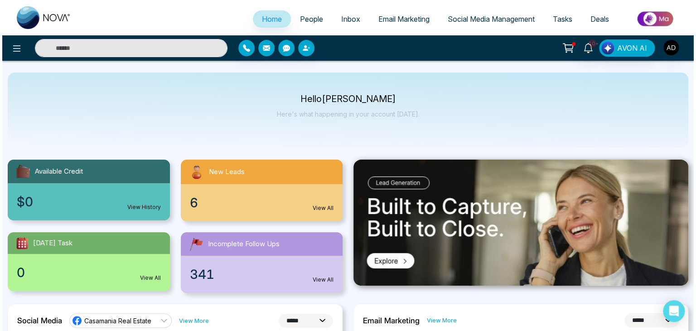
scroll to position [0, 0]
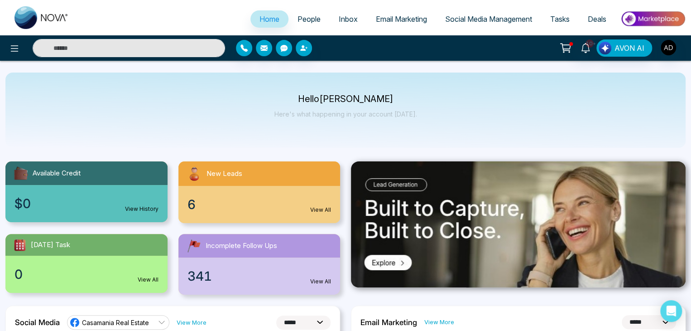
click at [300, 18] on span "People" at bounding box center [309, 19] width 23 height 9
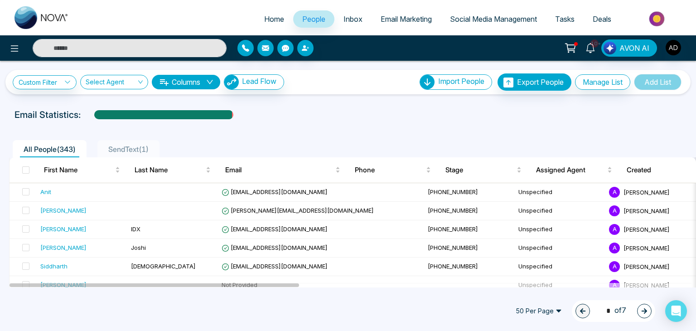
click at [328, 151] on ul "All People ( 343 ) SendText ( 1 )" at bounding box center [327, 148] width 637 height 17
click at [310, 20] on span "People" at bounding box center [313, 19] width 23 height 9
click at [323, 141] on ul "All People ( 343 ) SendText ( 1 )" at bounding box center [327, 148] width 637 height 17
click at [367, 136] on div "All People ( 343 ) SendText ( 1 )" at bounding box center [348, 145] width 689 height 23
